Goal: Book appointment/travel/reservation

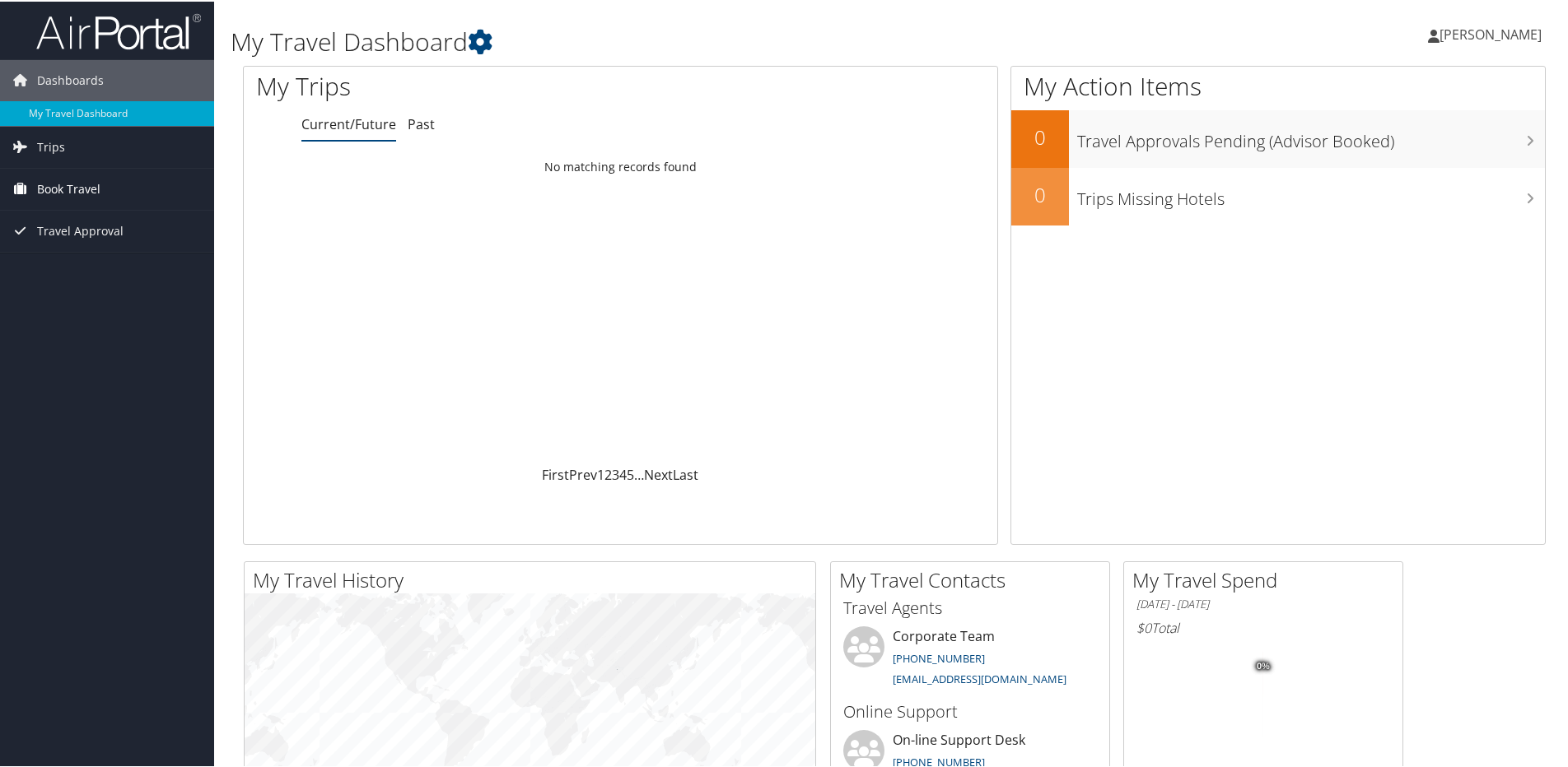
click at [90, 188] on span "Book Travel" at bounding box center [68, 187] width 64 height 41
click at [101, 221] on link "Agent Booking Request" at bounding box center [107, 221] width 215 height 25
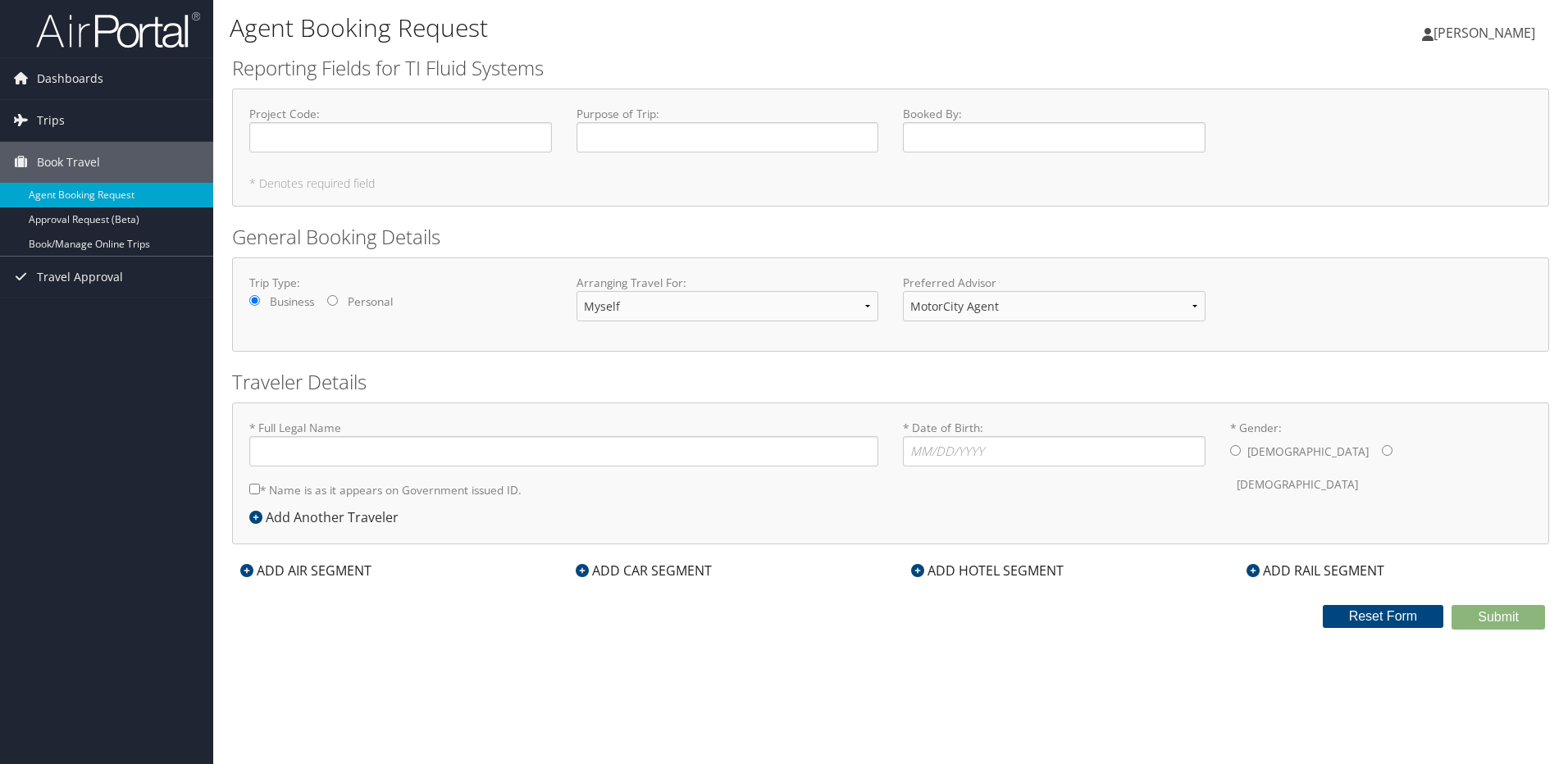
type input "[PERSON_NAME]"
click at [1183, 305] on select "Corporate Team MotorCity Agent" at bounding box center [1053, 306] width 303 height 30
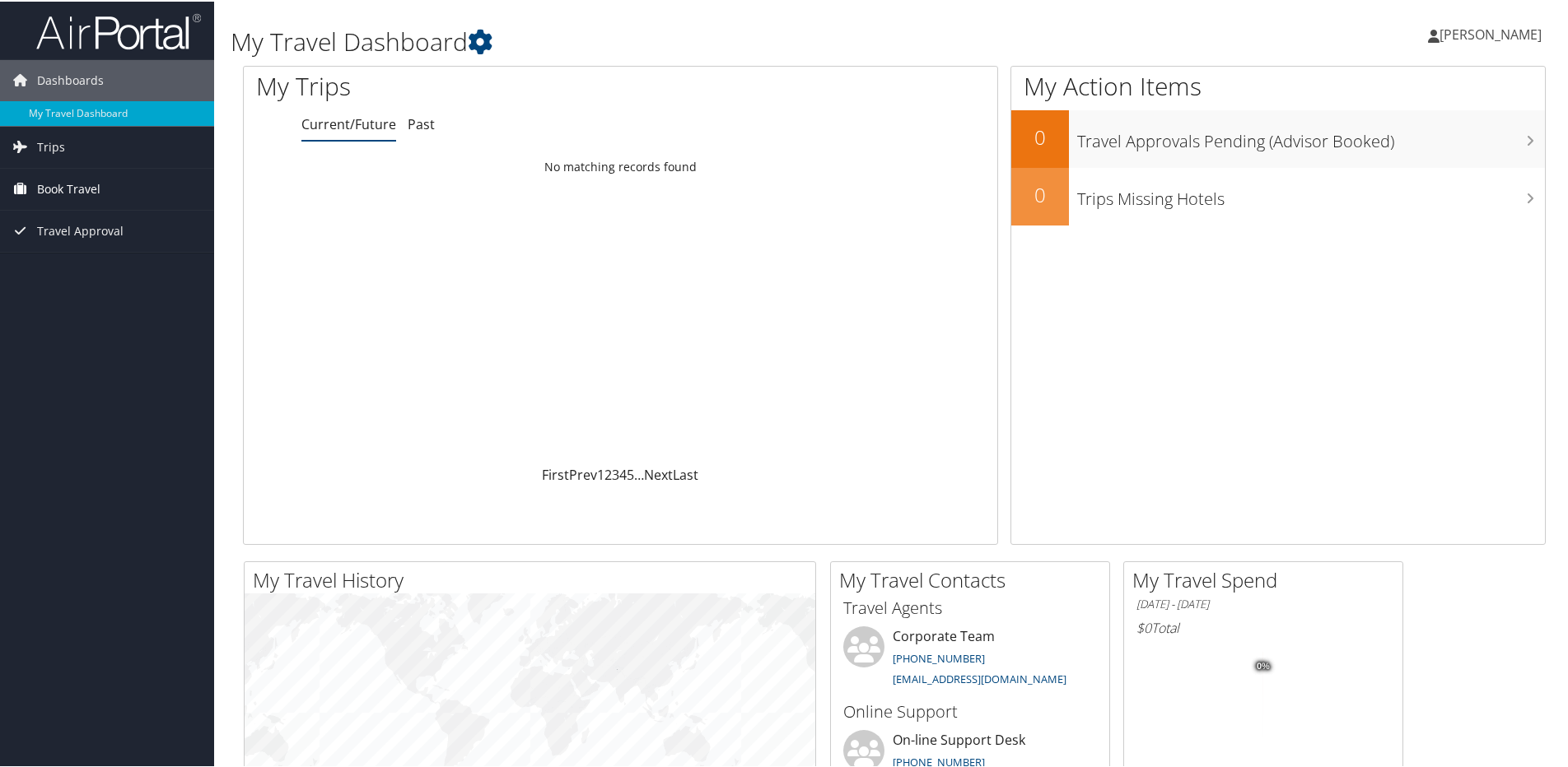
click at [95, 187] on span "Book Travel" at bounding box center [68, 187] width 64 height 41
click at [100, 277] on link "Book/Manage Online Trips" at bounding box center [107, 270] width 215 height 25
